Goal: Task Accomplishment & Management: Manage account settings

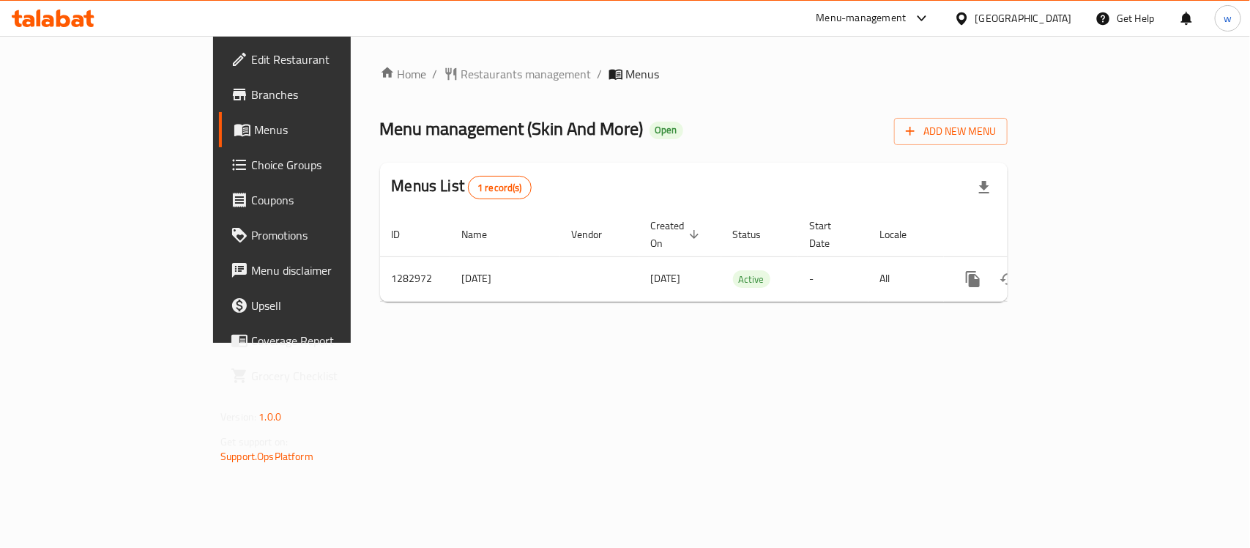
click at [251, 167] on span "Choice Groups" at bounding box center [330, 165] width 159 height 18
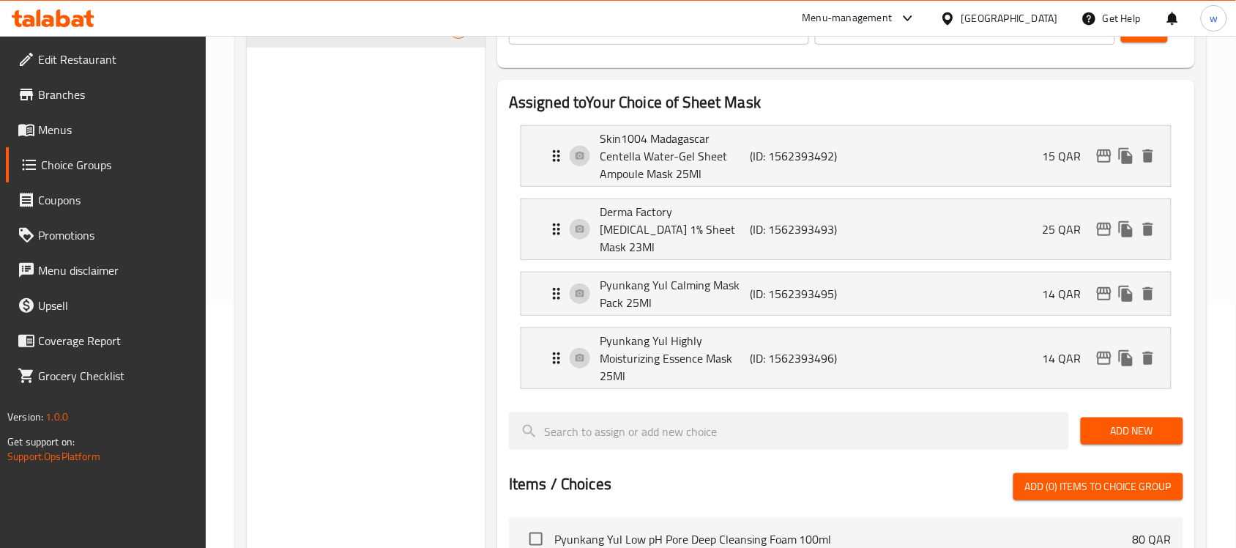
scroll to position [92, 0]
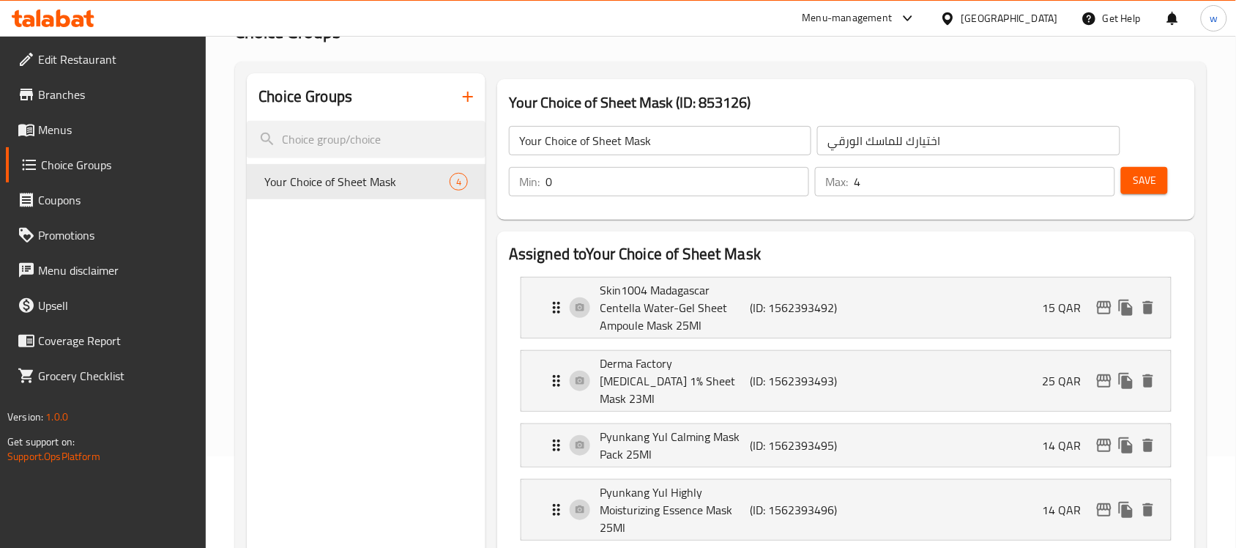
drag, startPoint x: 67, startPoint y: 130, endPoint x: 96, endPoint y: 217, distance: 91.2
click at [67, 130] on span "Menus" at bounding box center [116, 130] width 157 height 18
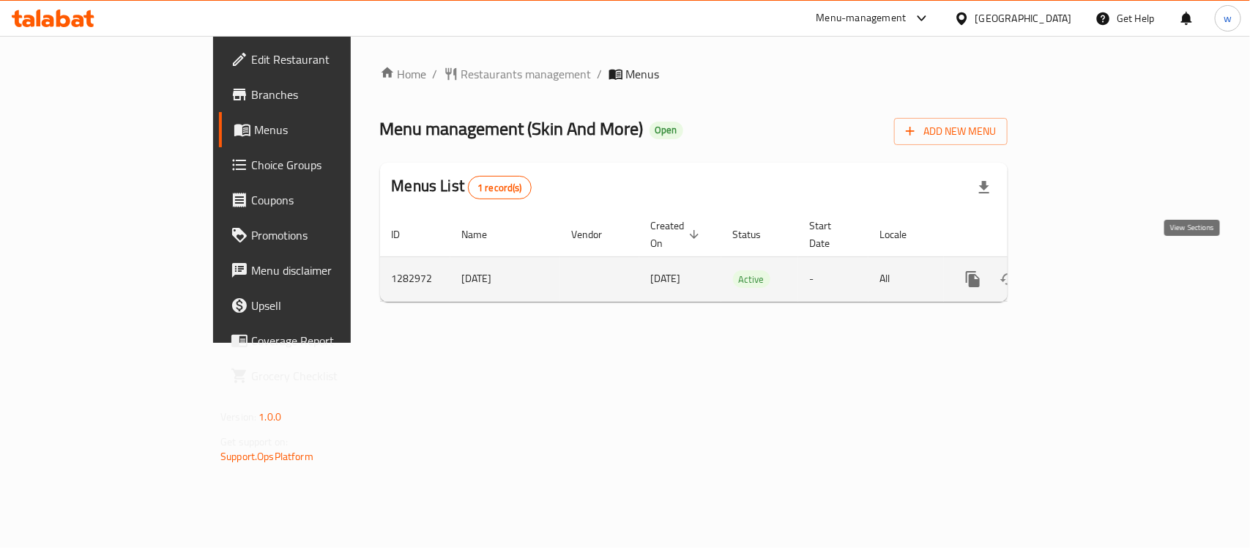
click at [1096, 272] on link "enhanced table" at bounding box center [1078, 278] width 35 height 35
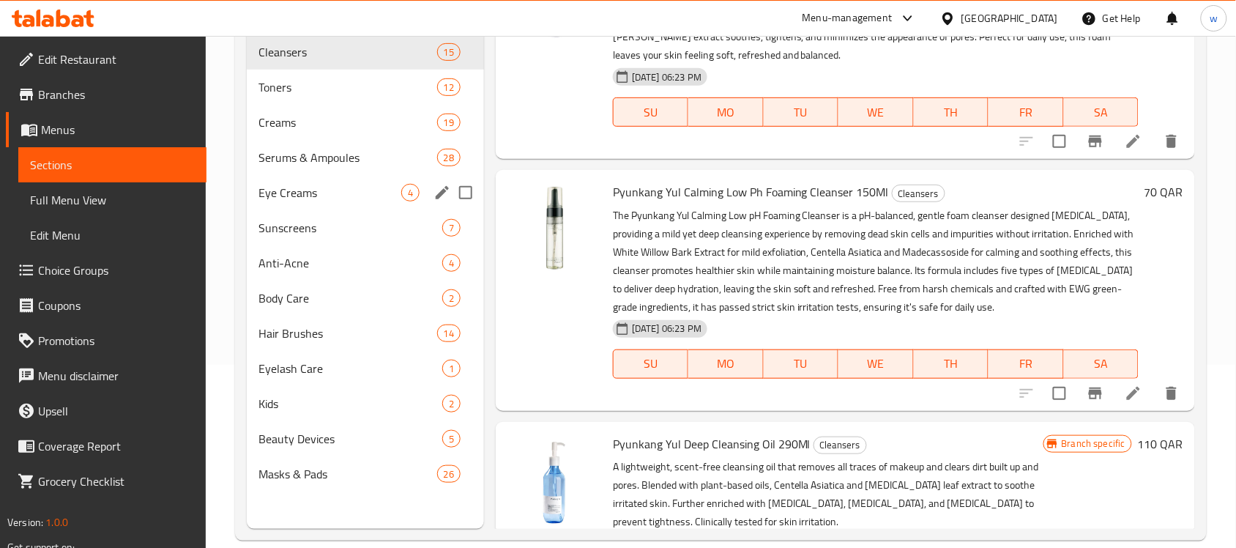
scroll to position [206, 0]
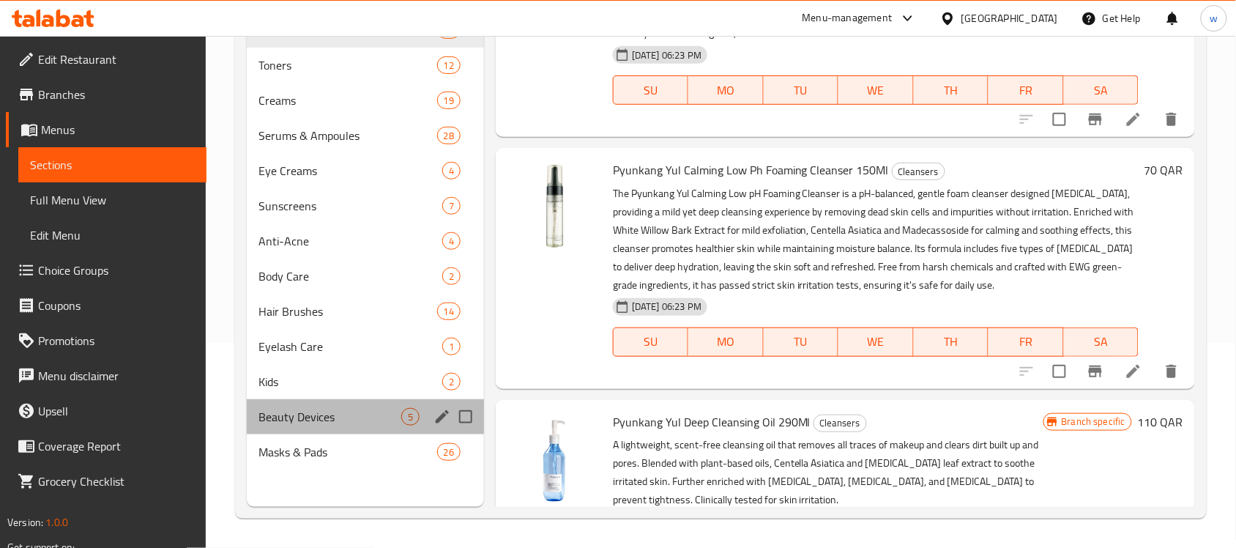
click at [316, 425] on div "Beauty Devices 5" at bounding box center [365, 416] width 237 height 35
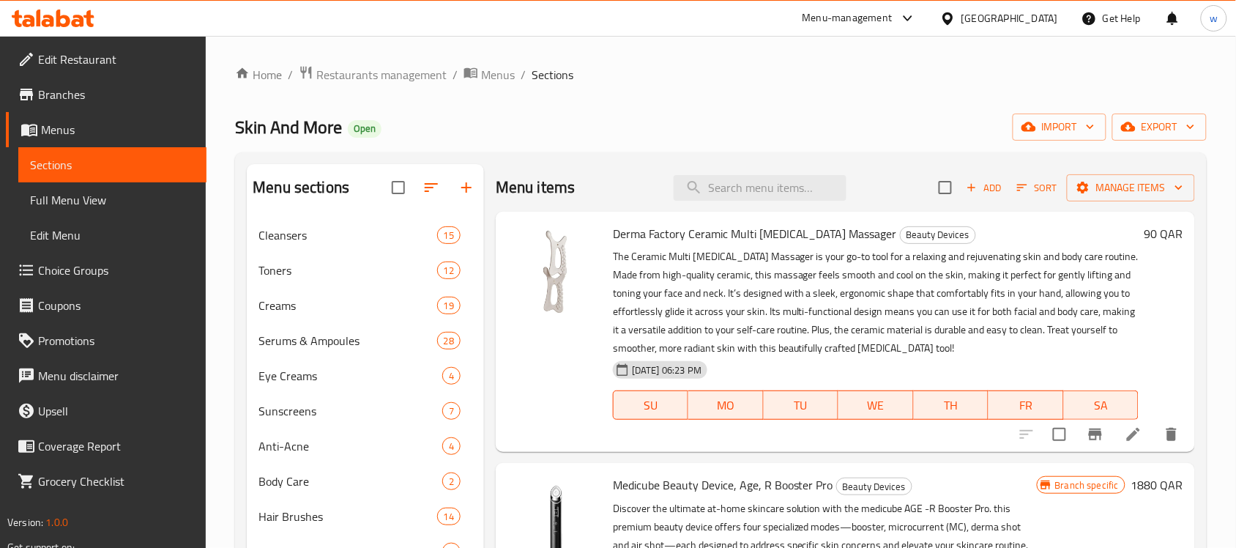
click at [1043, 16] on div "[GEOGRAPHIC_DATA]" at bounding box center [1009, 18] width 97 height 16
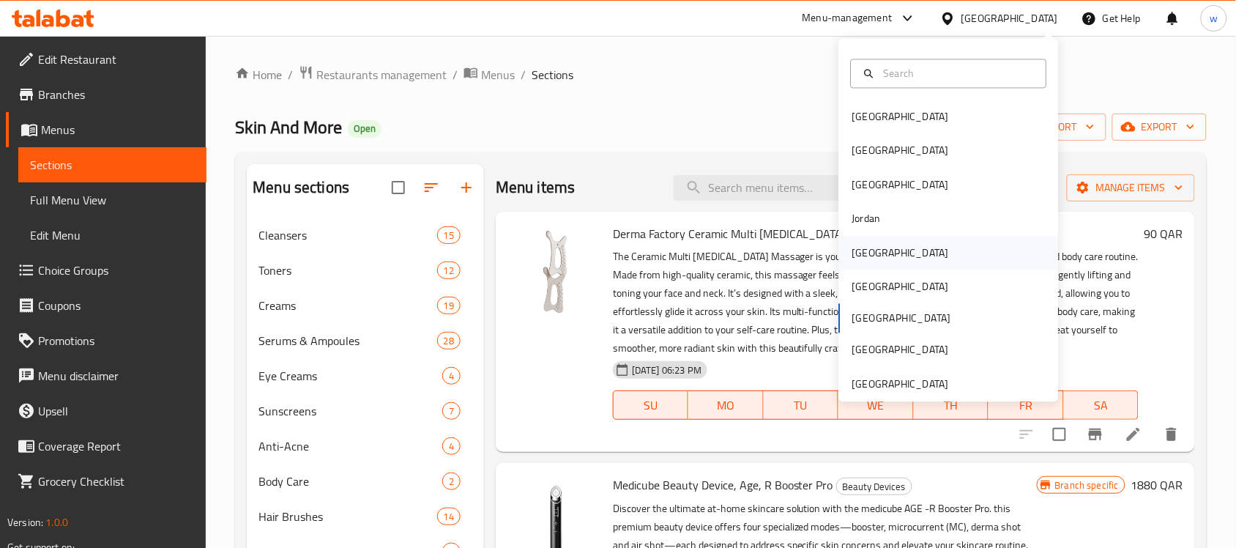
click at [852, 258] on div "[GEOGRAPHIC_DATA]" at bounding box center [900, 252] width 97 height 16
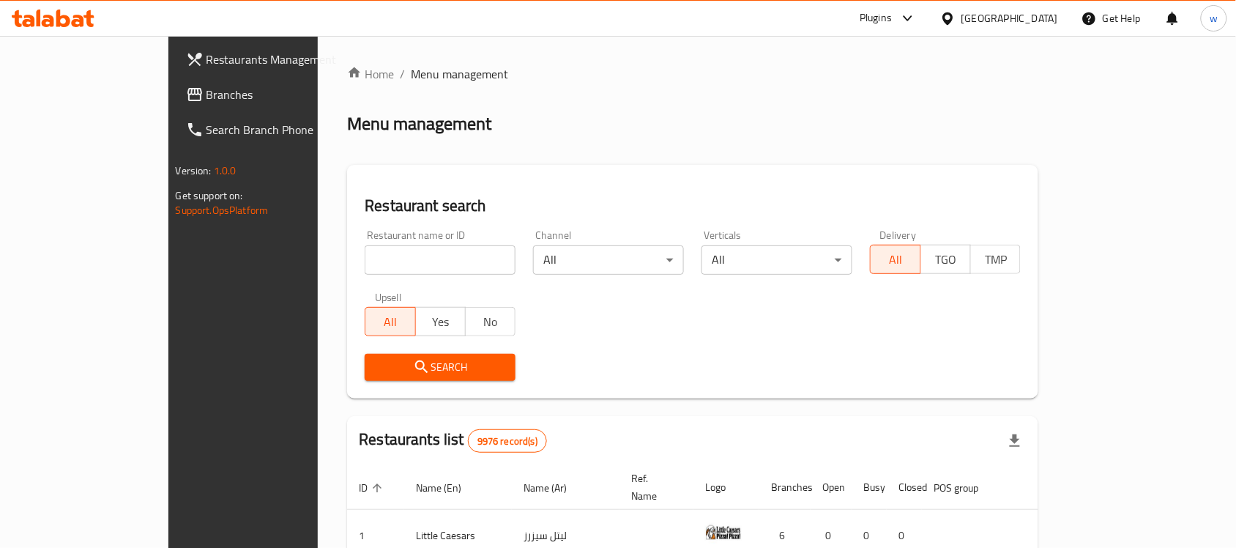
click at [206, 90] on span "Branches" at bounding box center [284, 95] width 157 height 18
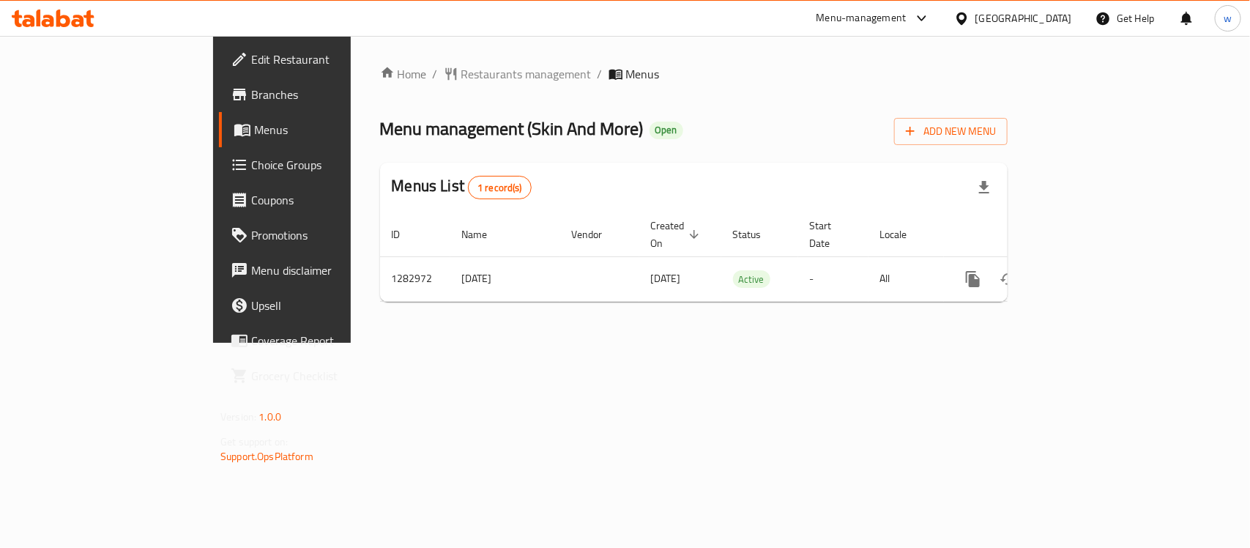
click at [251, 162] on span "Choice Groups" at bounding box center [330, 165] width 159 height 18
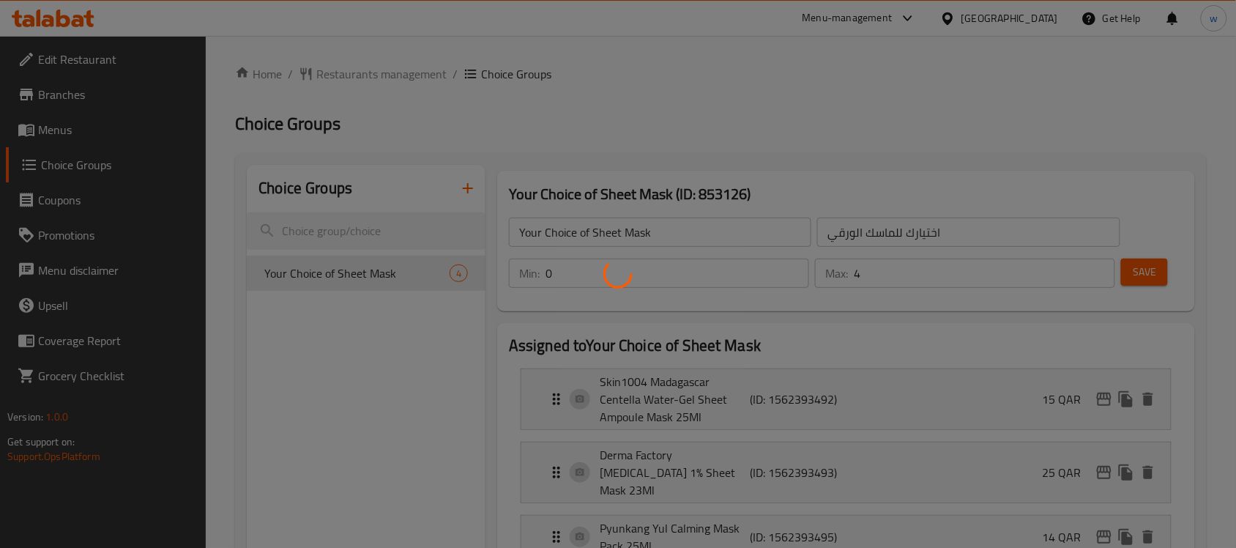
click at [309, 284] on div at bounding box center [618, 274] width 1236 height 548
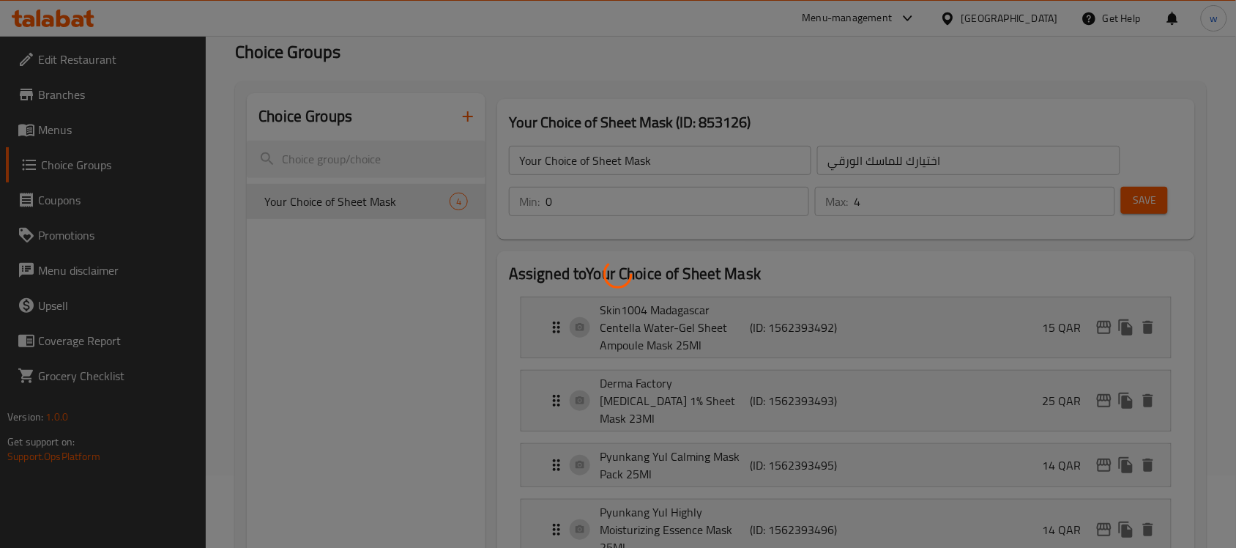
scroll to position [183, 0]
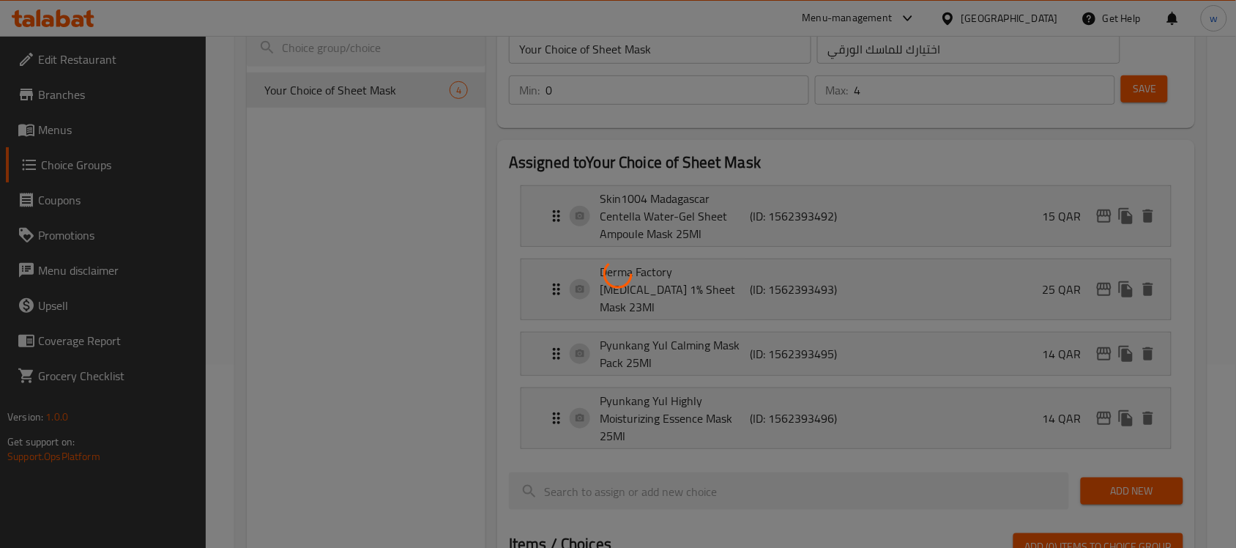
click at [412, 429] on div at bounding box center [618, 274] width 1236 height 548
click at [392, 365] on div at bounding box center [618, 274] width 1236 height 548
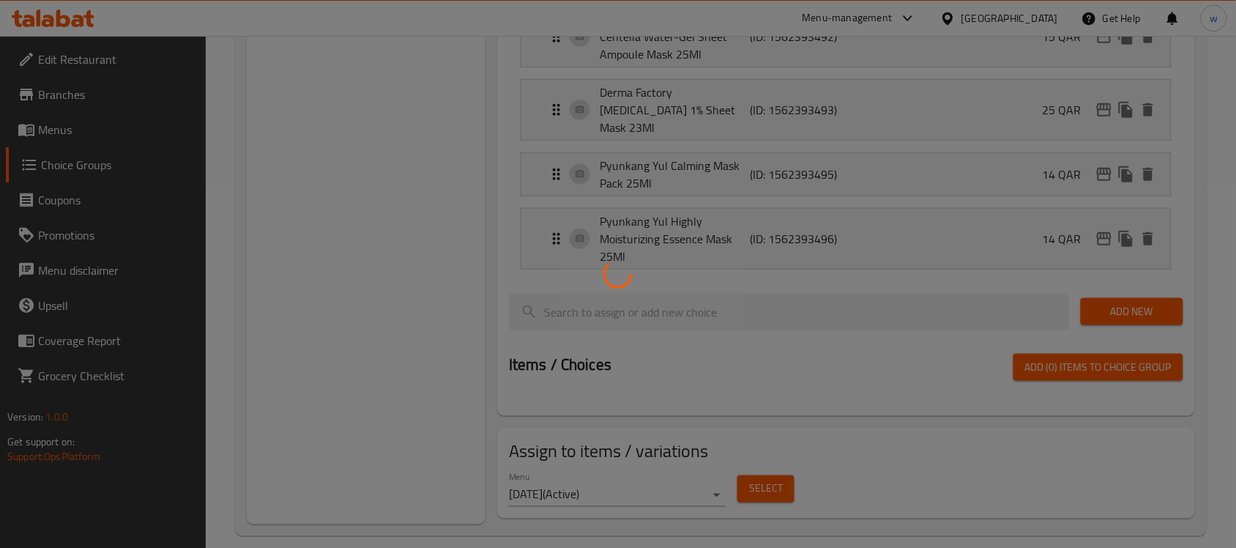
scroll to position [0, 0]
